Goal: Task Accomplishment & Management: Use online tool/utility

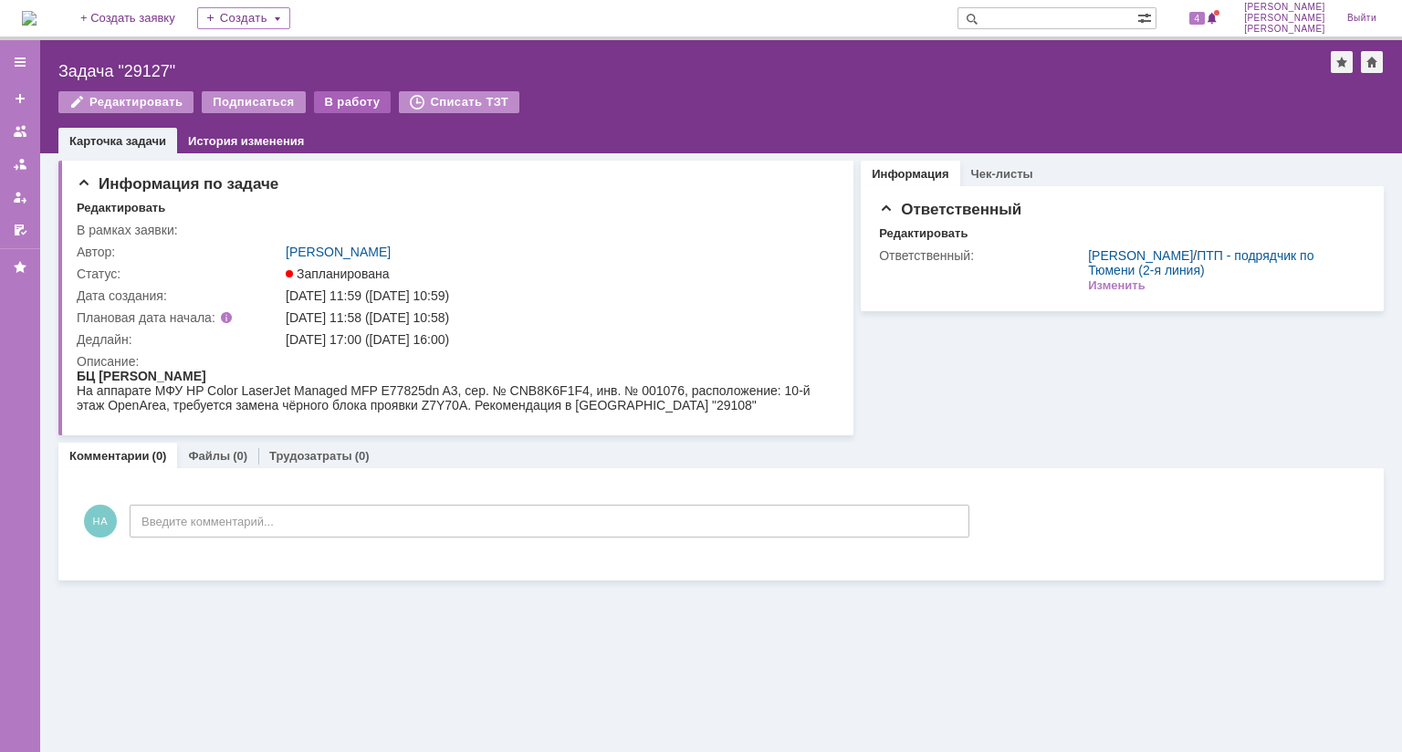
click at [344, 107] on div "В работу" at bounding box center [353, 102] width 78 height 22
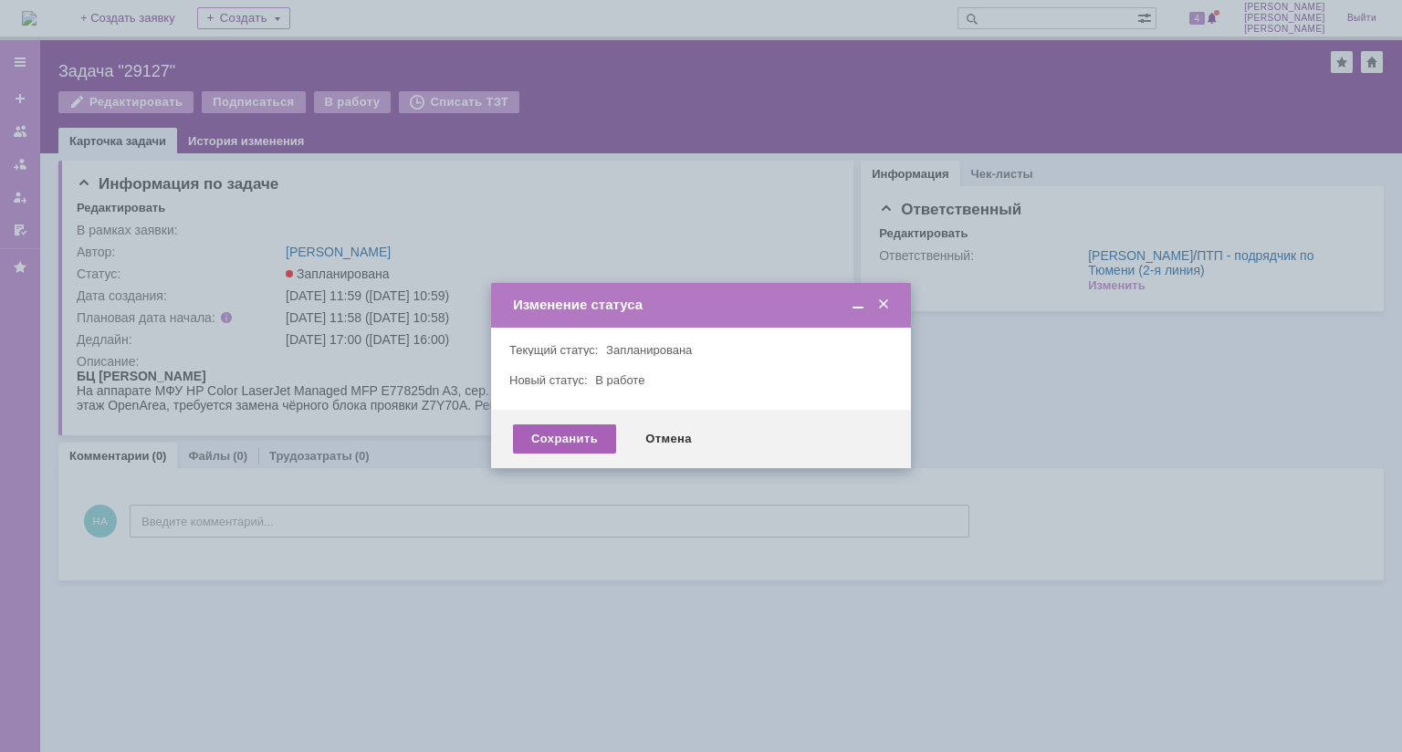
click at [584, 430] on div "Сохранить" at bounding box center [564, 439] width 103 height 29
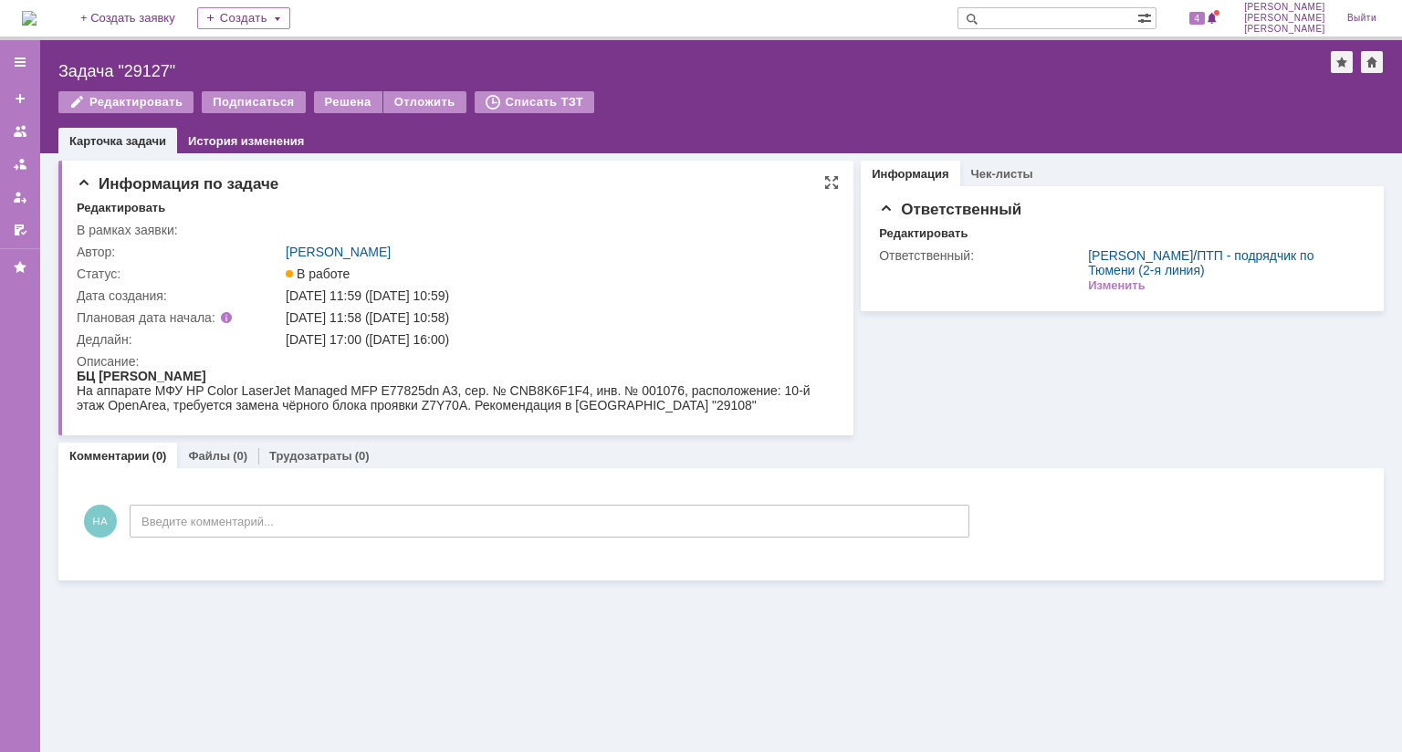
click at [539, 394] on div "На аппарате МФУ HP Color LaserJet Managed MFP E77825dn A3, сер. № CNB8K6F1F4, и…" at bounding box center [454, 397] width 754 height 29
copy div "CNB8K6F1F4"
click at [37, 20] on img at bounding box center [29, 18] width 15 height 15
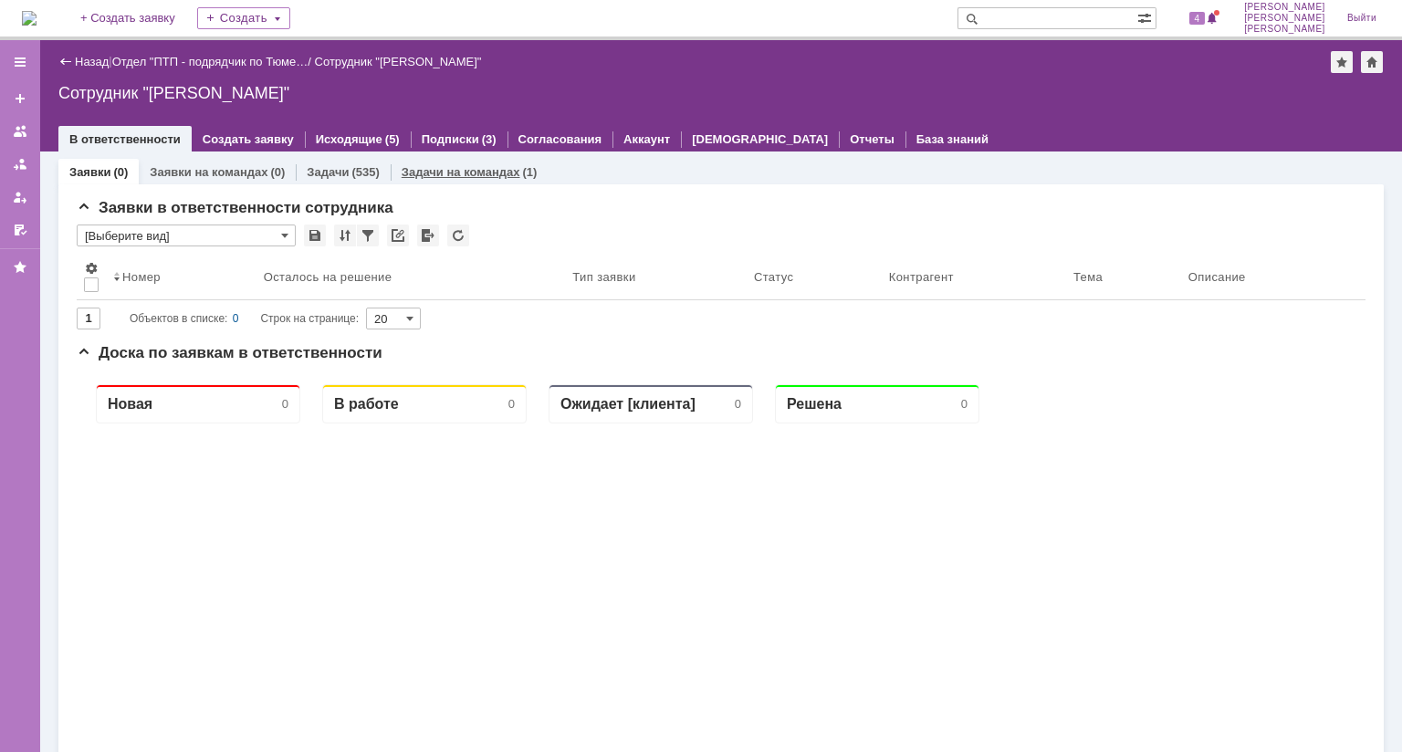
click at [456, 173] on link "Задачи на командах" at bounding box center [461, 172] width 119 height 14
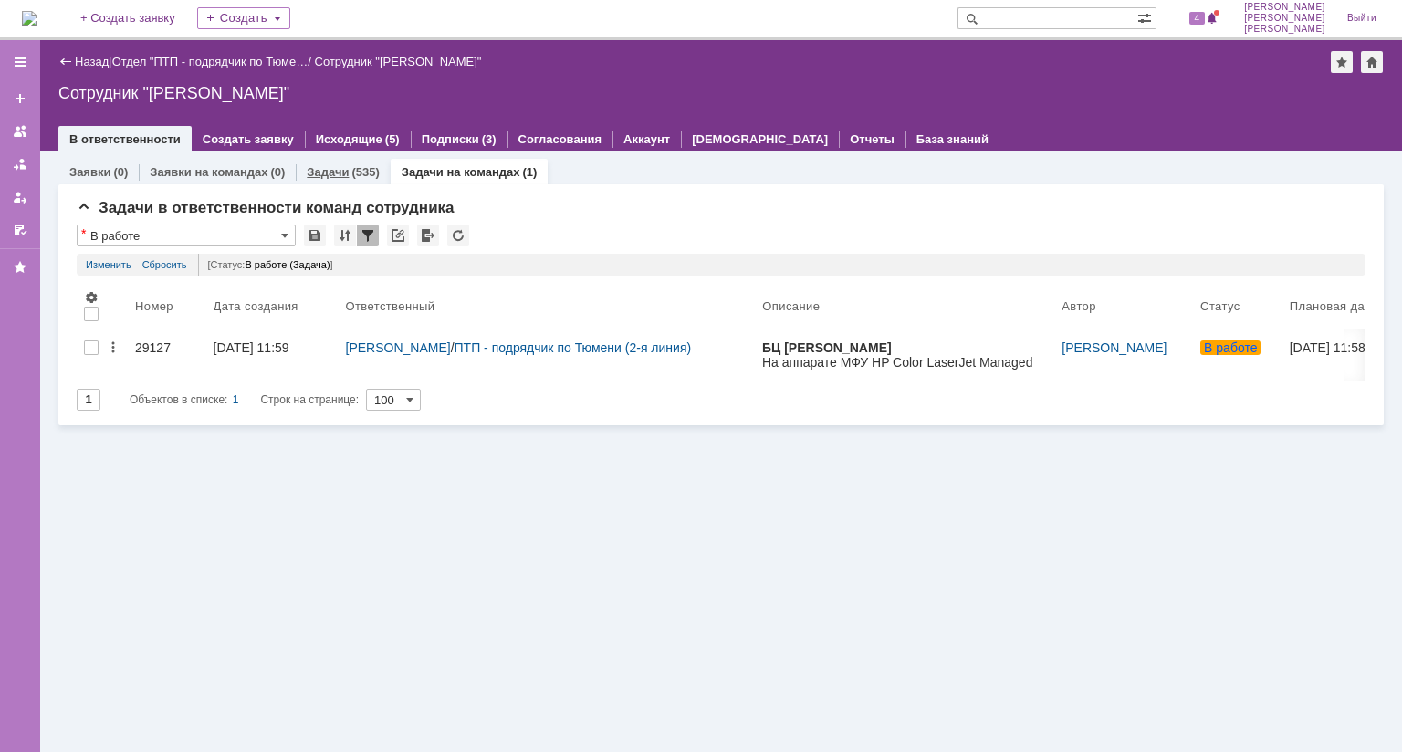
click at [351, 173] on div "(535)" at bounding box center [364, 172] width 27 height 14
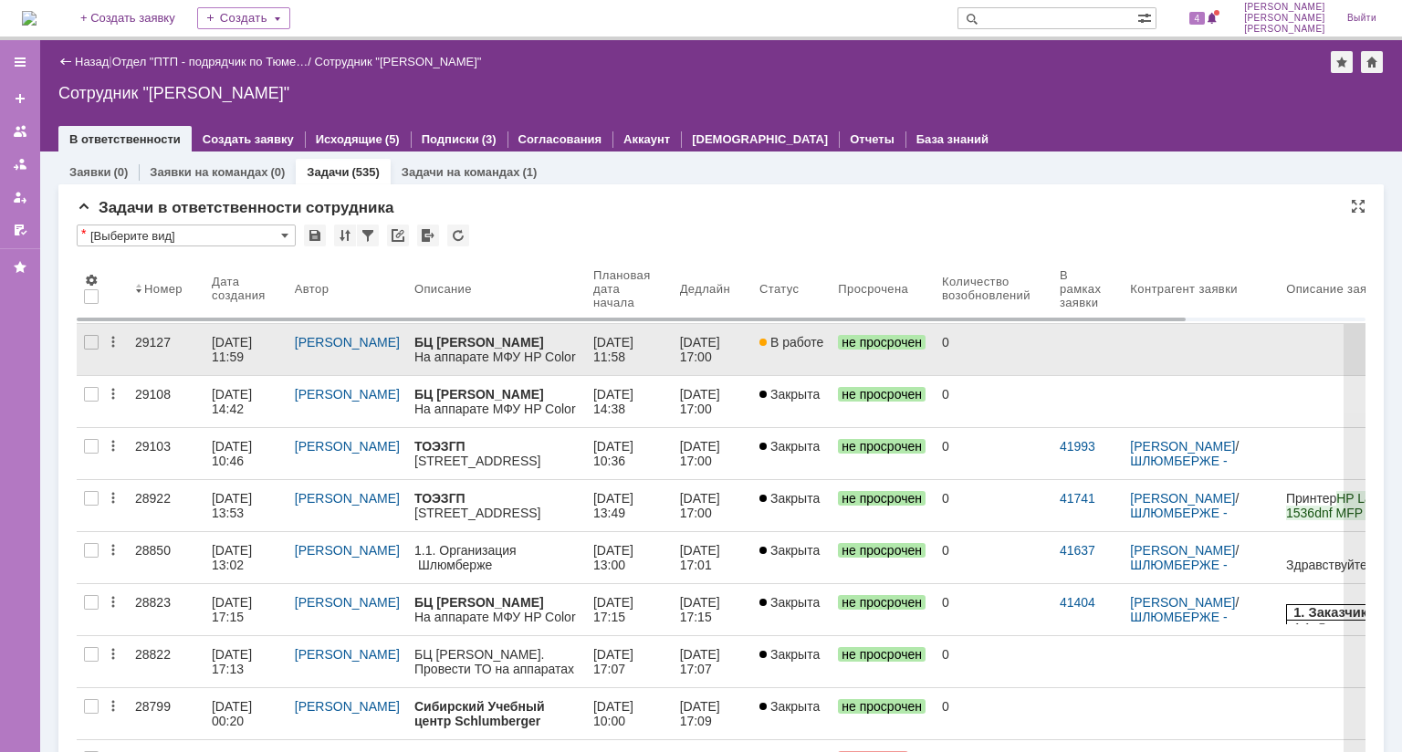
click at [157, 341] on div "29127" at bounding box center [166, 342] width 62 height 15
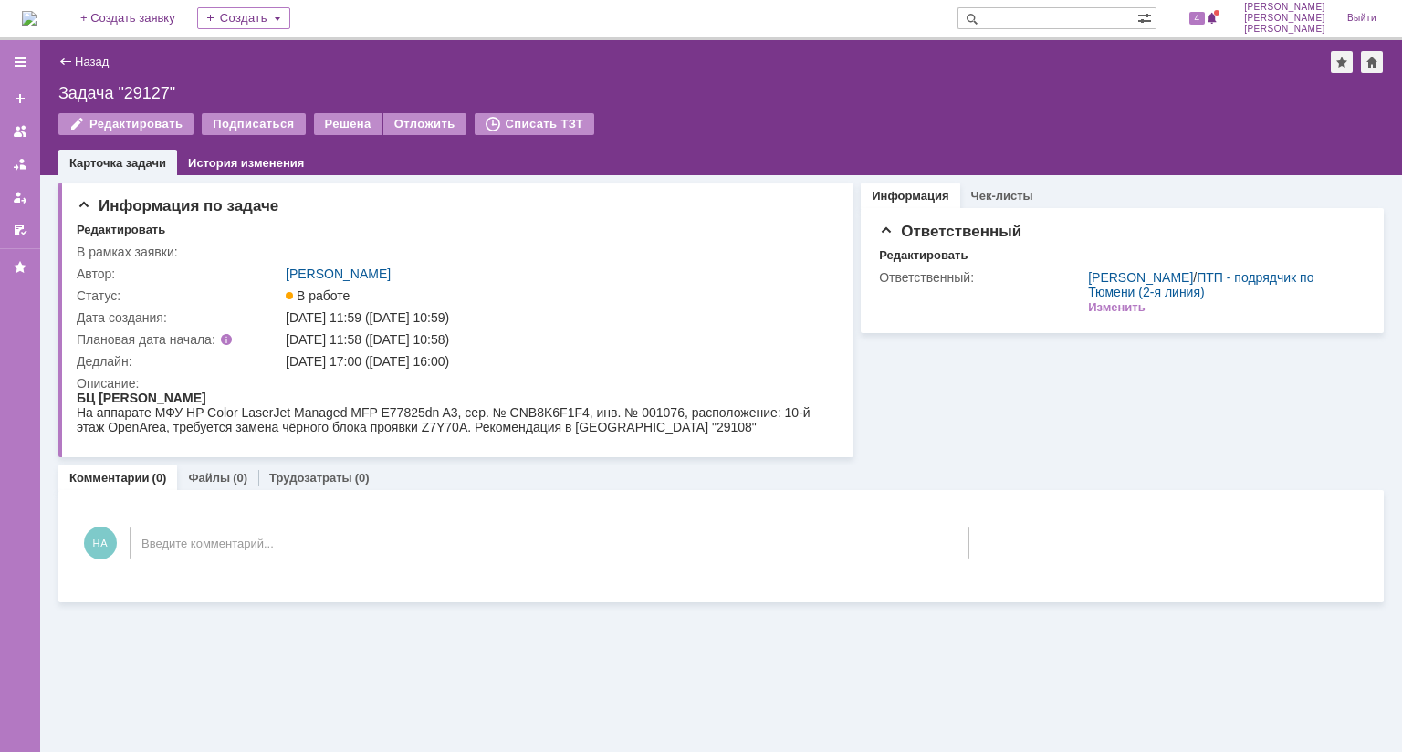
click at [147, 90] on div "Задача "29127"" at bounding box center [721, 93] width 1326 height 18
copy div "29127"
drag, startPoint x: 393, startPoint y: 367, endPoint x: 489, endPoint y: 370, distance: 95.9
click at [489, 370] on td "[DATE] 17:00 ([DATE] 16:00)" at bounding box center [557, 362] width 550 height 22
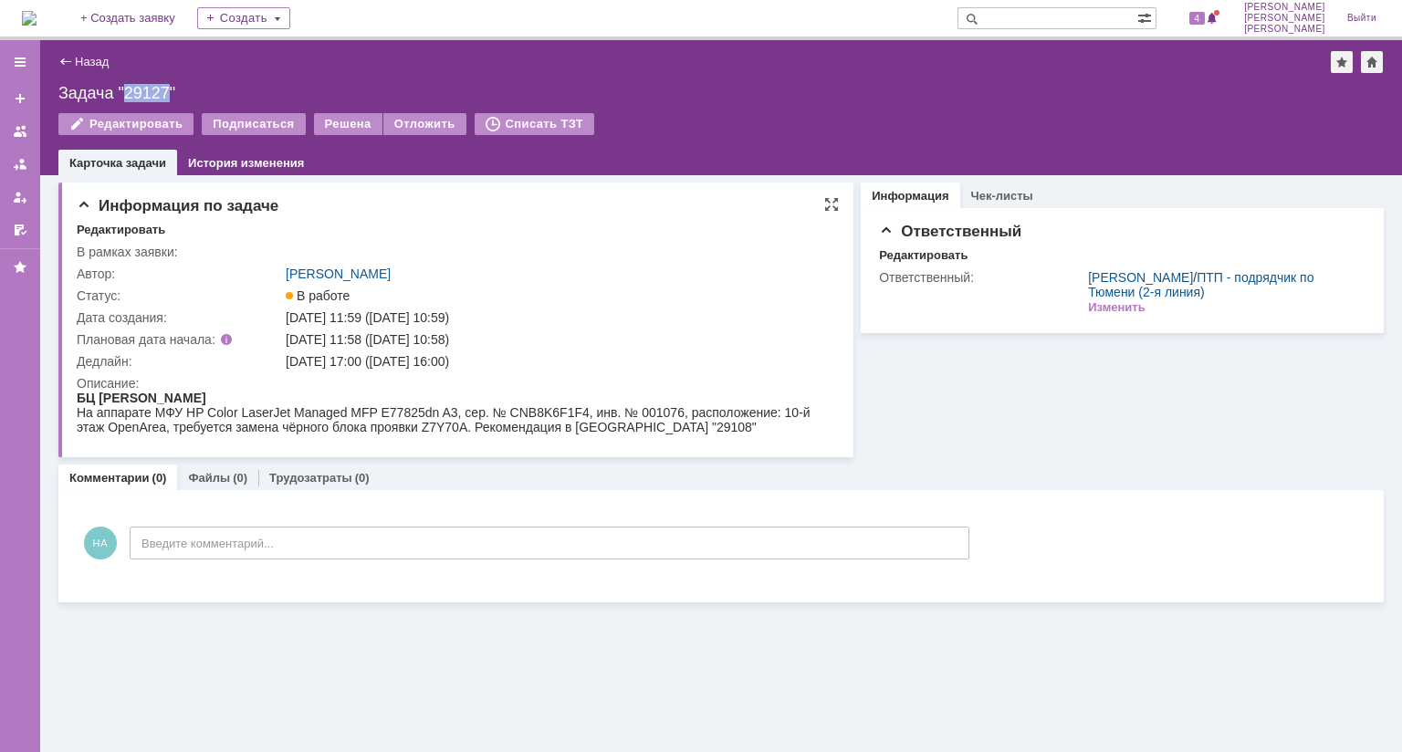
copy div "[DATE] 16:00"
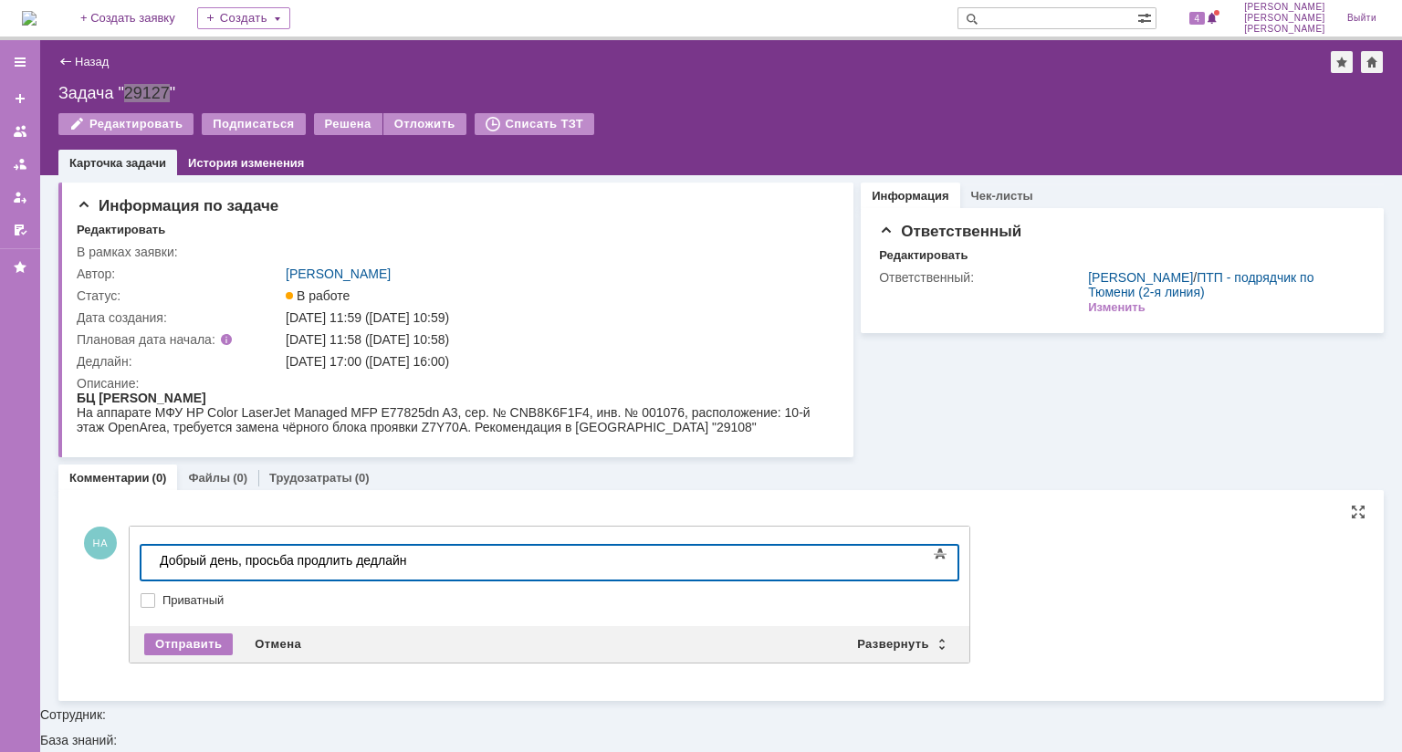
scroll to position [32, 0]
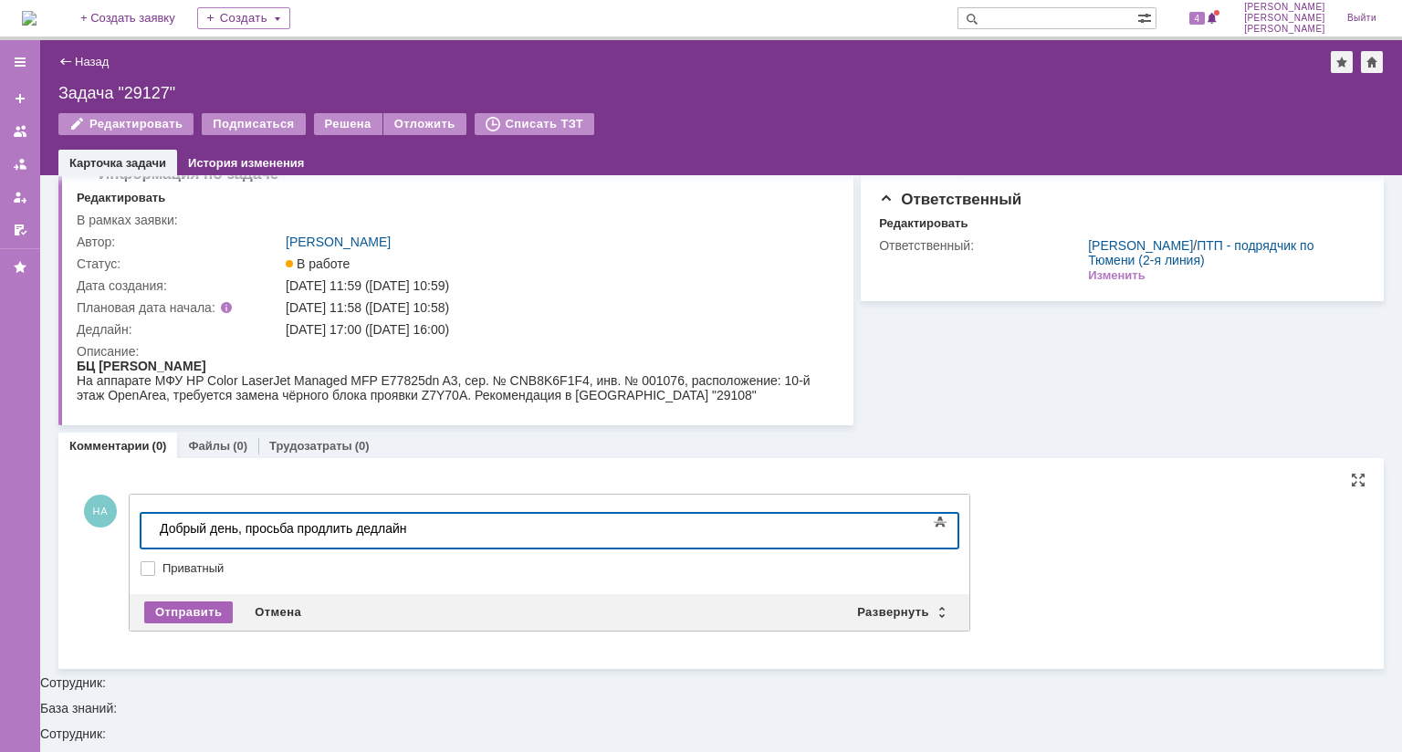
click at [197, 615] on div "Отправить" at bounding box center [188, 613] width 89 height 22
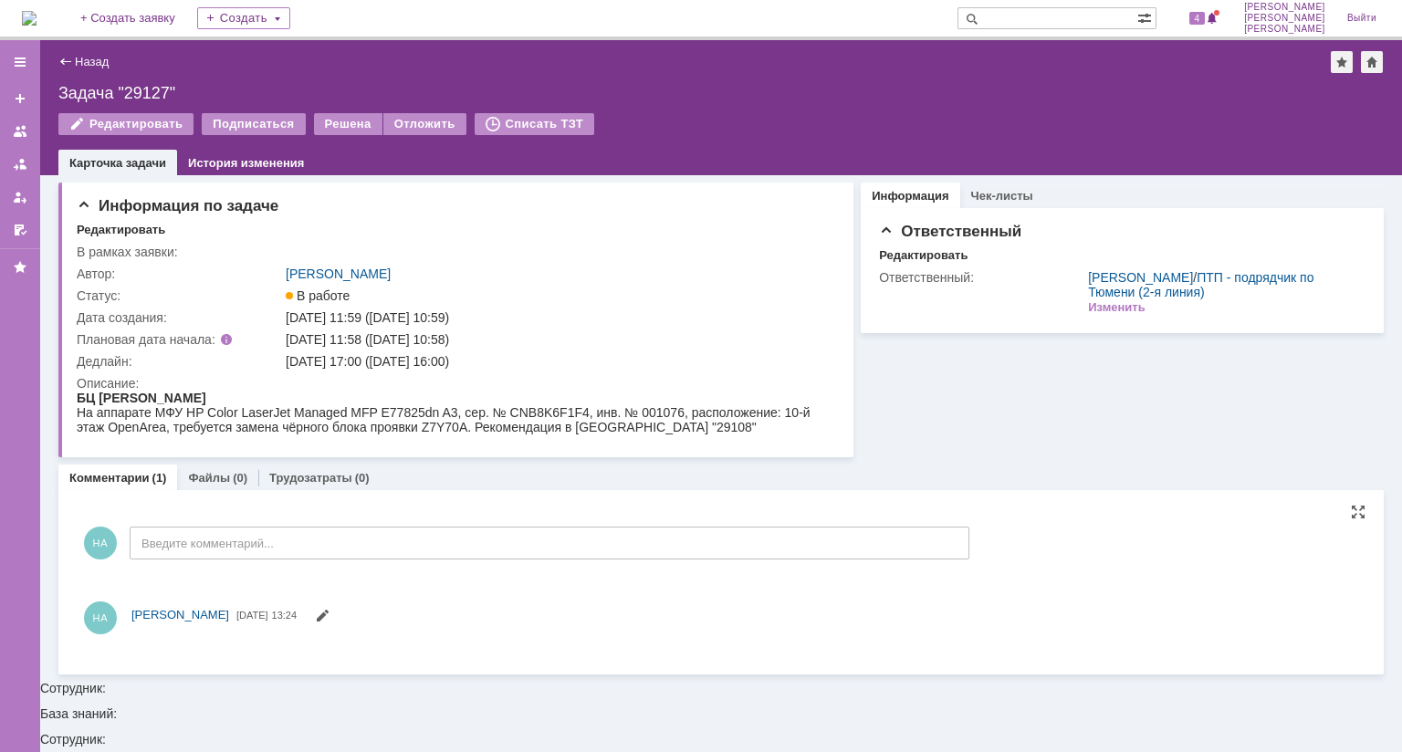
scroll to position [0, 0]
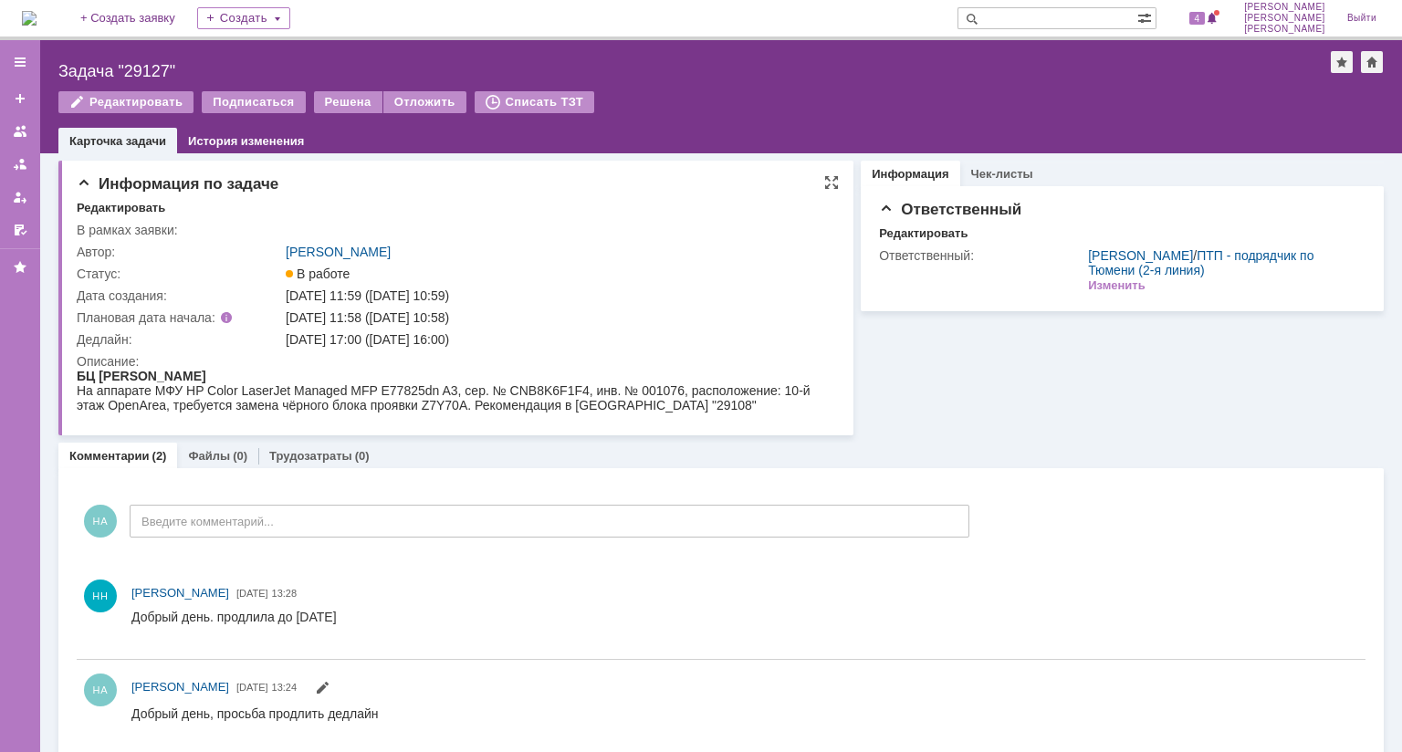
drag, startPoint x: 491, startPoint y: 342, endPoint x: 394, endPoint y: 342, distance: 96.8
click at [394, 342] on div "30.09.2025 17:00 (30.09.2025 16:00)" at bounding box center [557, 339] width 542 height 15
copy div "30.09.2025 16:00"
click at [163, 66] on div "Задача "29127"" at bounding box center [694, 71] width 1273 height 18
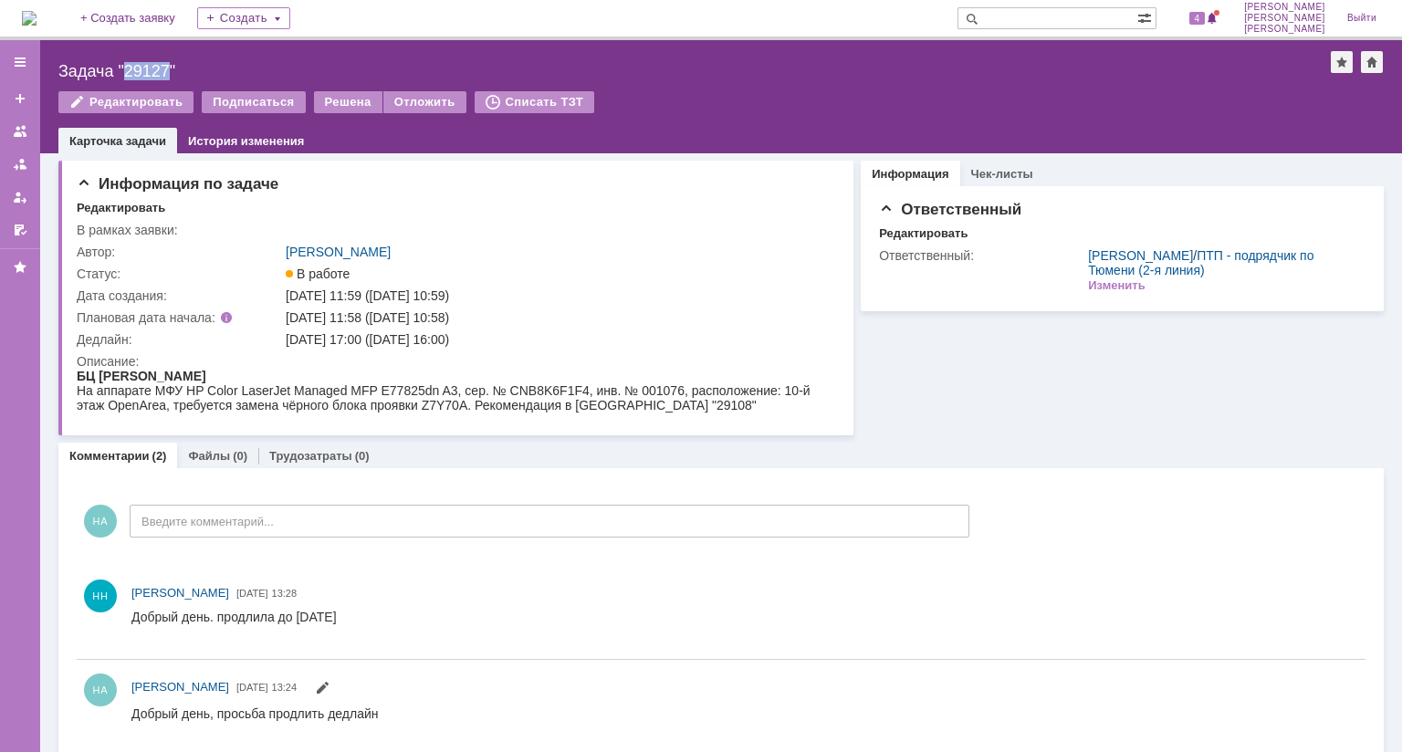
copy div "29127"
drag, startPoint x: 489, startPoint y: 341, endPoint x: 391, endPoint y: 341, distance: 98.6
click at [391, 341] on div "30.09.2025 17:00 (30.09.2025 16:00)" at bounding box center [557, 339] width 542 height 15
copy div "30.09.2025 16:00"
